Goal: Find specific page/section

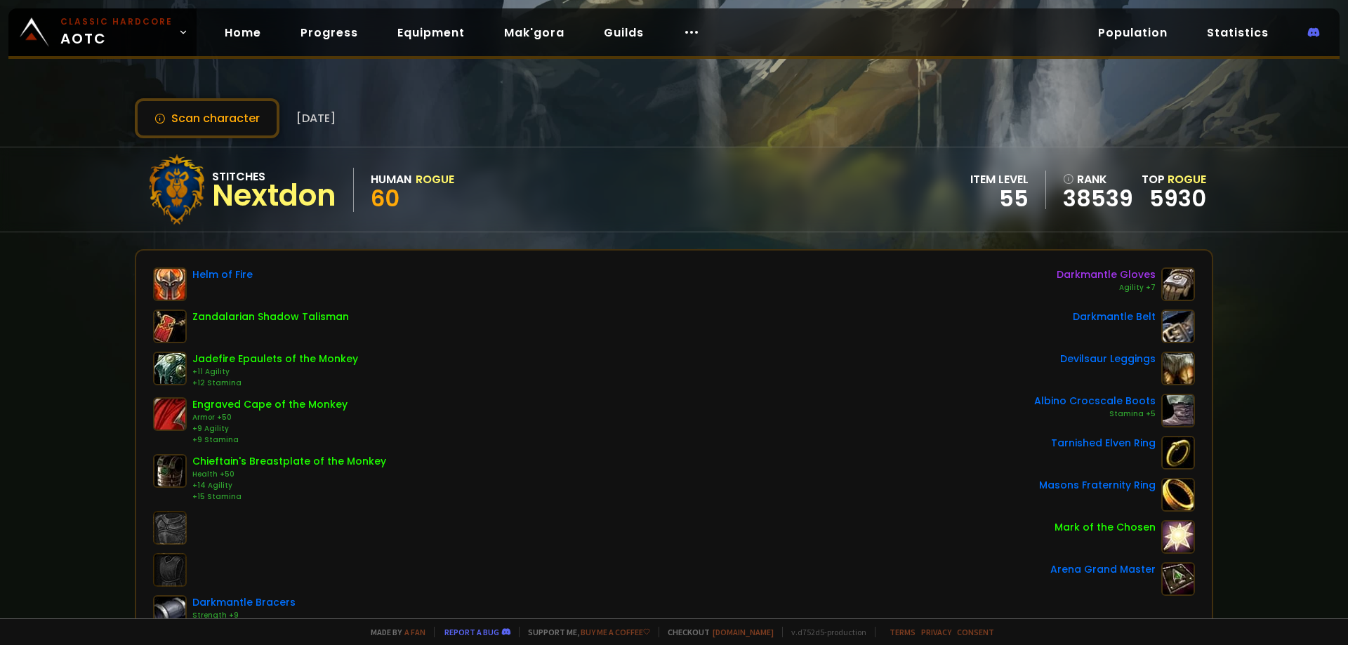
scroll to position [70, 0]
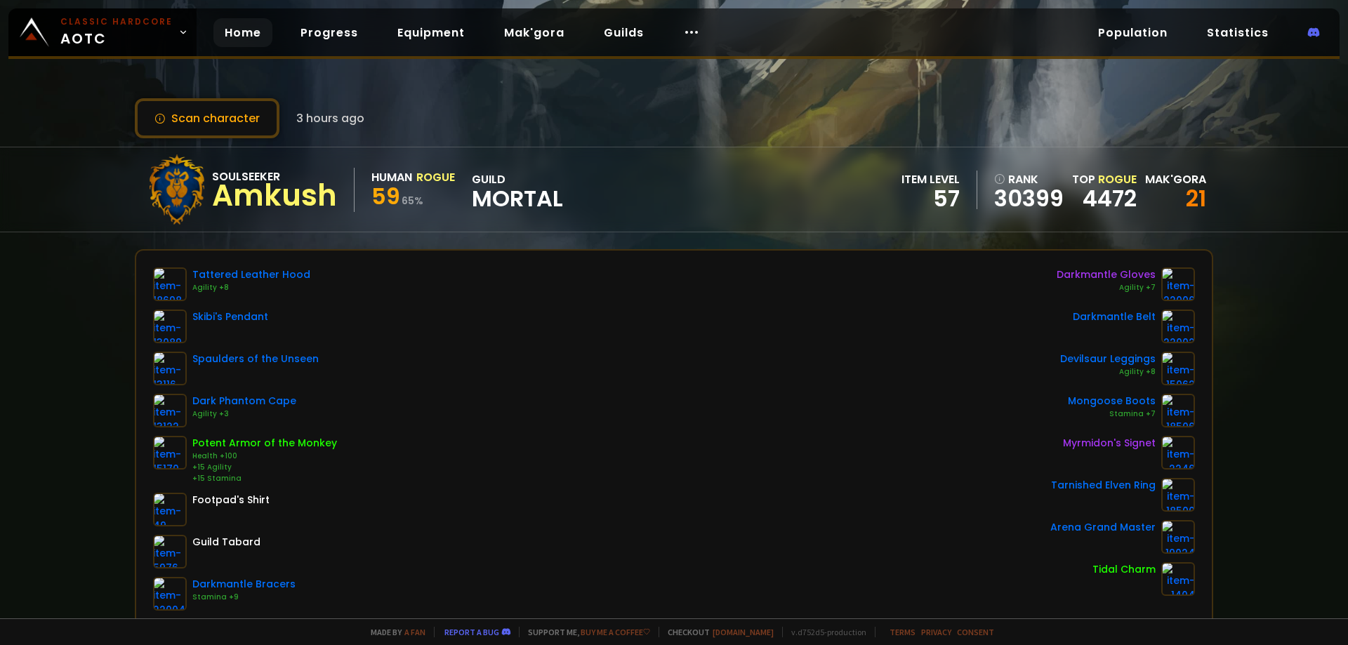
click at [245, 35] on link "Home" at bounding box center [242, 32] width 59 height 29
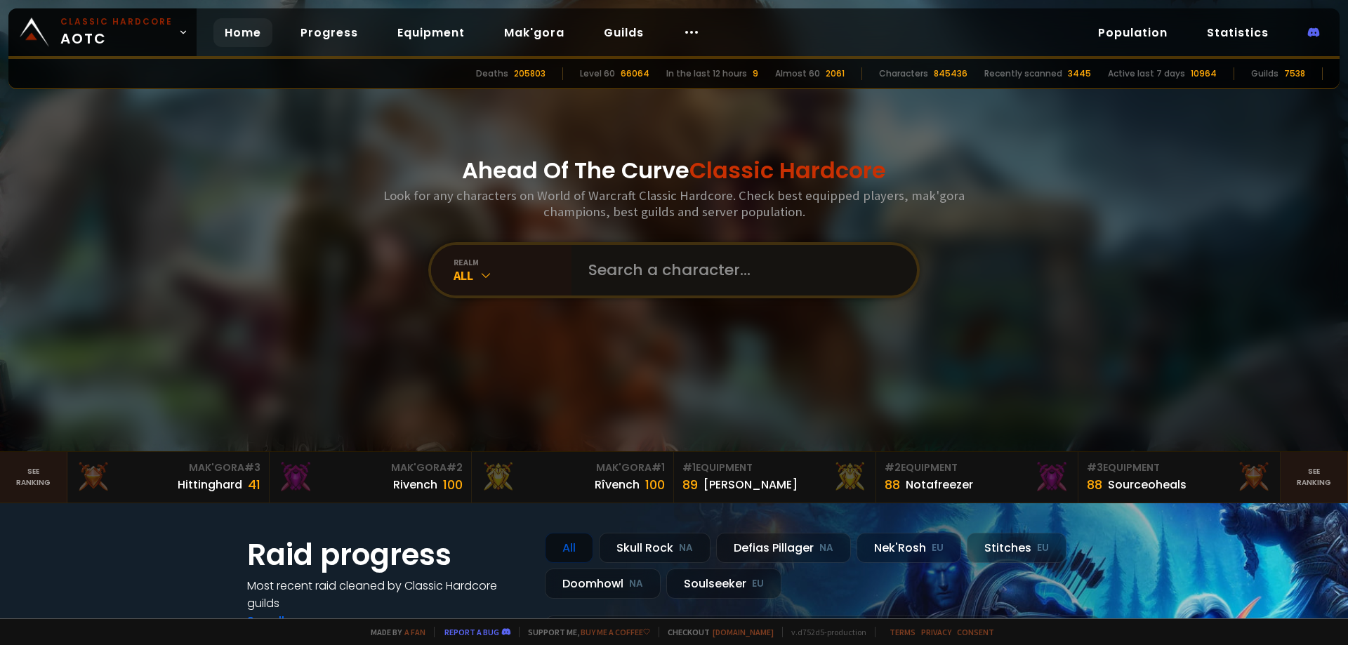
click at [645, 271] on input "text" at bounding box center [740, 270] width 320 height 51
paste input "Tatacouscous"
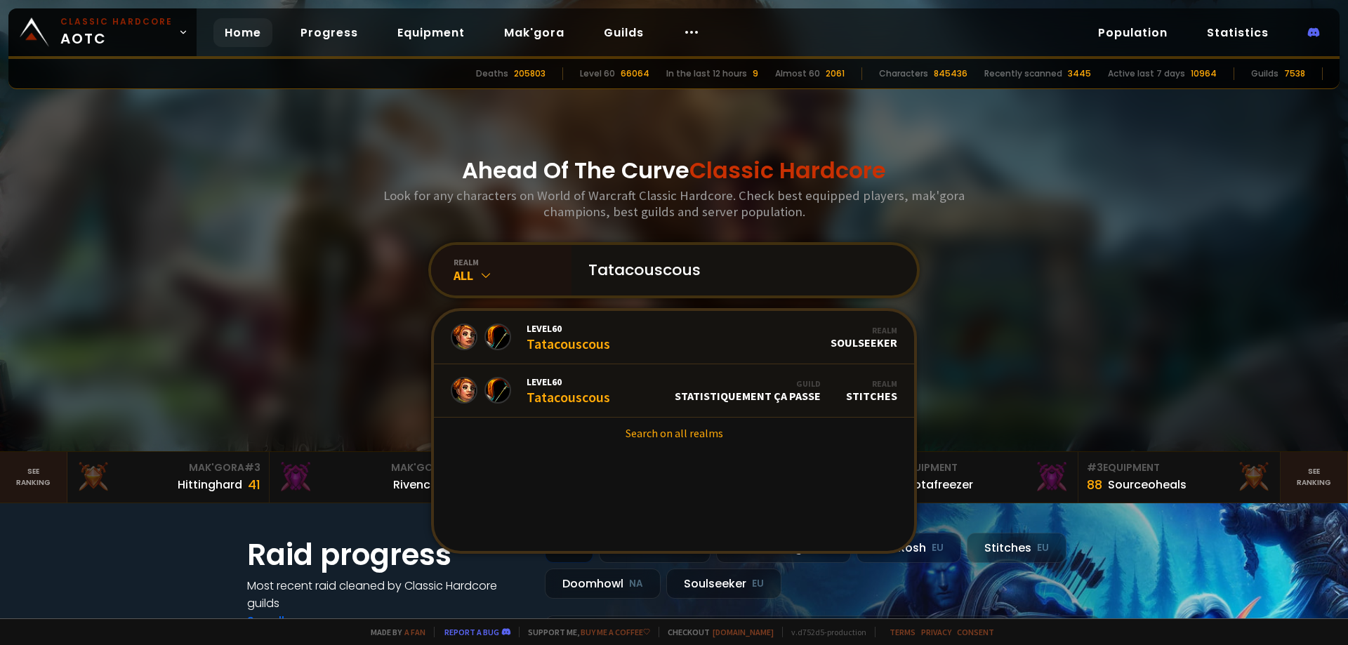
click at [658, 271] on input "Tatacouscous" at bounding box center [740, 270] width 320 height 51
type input "Tatacouscous"
click at [638, 382] on link "Level 60 Tatacouscous Guild statistiquement ça passe Realm Stitches" at bounding box center [674, 390] width 480 height 53
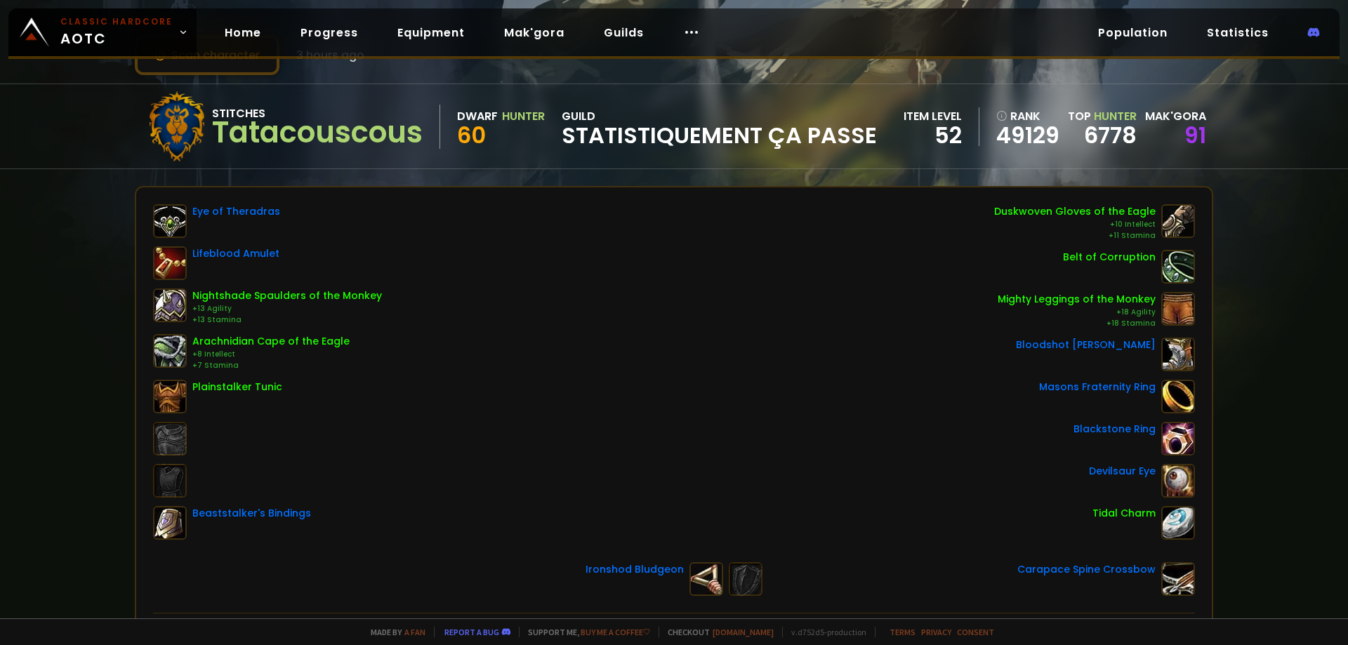
scroll to position [130, 0]
